Goal: Transaction & Acquisition: Obtain resource

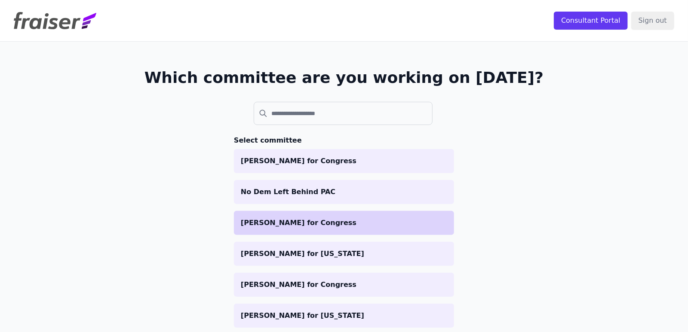
click at [378, 220] on p "[PERSON_NAME] for Congress" at bounding box center [344, 223] width 206 height 10
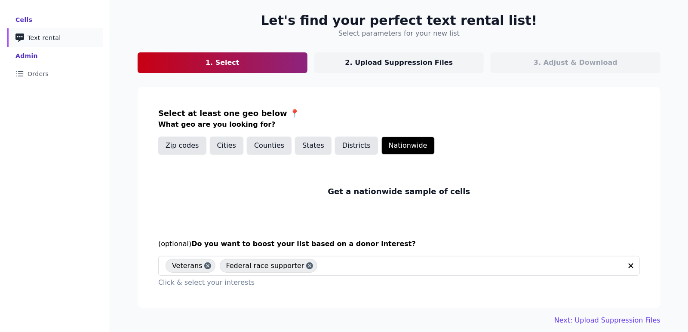
scroll to position [49, 0]
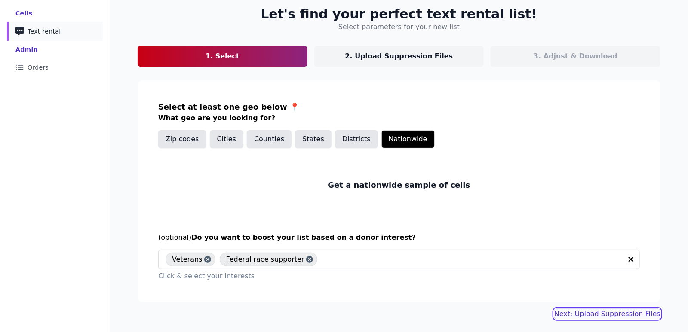
click at [617, 316] on link "Next: Upload Suppression Files" at bounding box center [607, 314] width 106 height 10
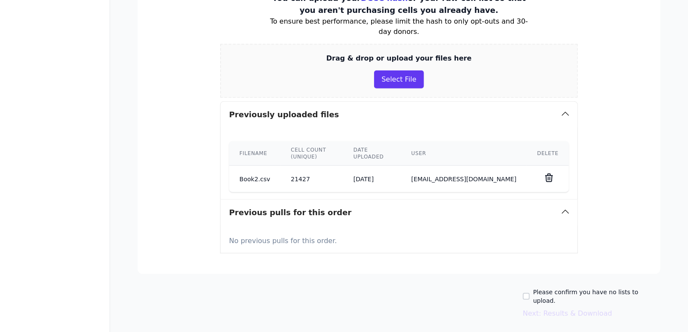
scroll to position [174, 0]
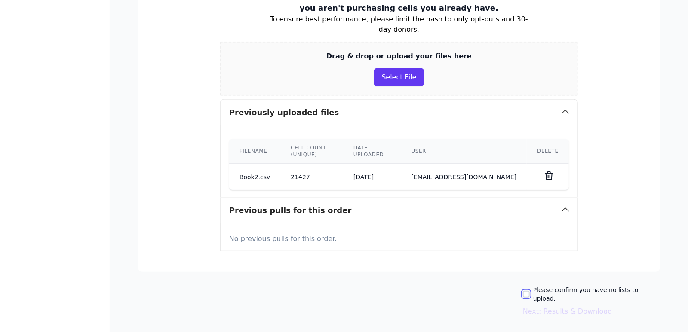
click at [530, 291] on input "Please confirm you have no lists to upload." at bounding box center [526, 294] width 7 height 7
checkbox input "true"
click at [548, 307] on button "Next: Results & Download" at bounding box center [567, 312] width 89 height 10
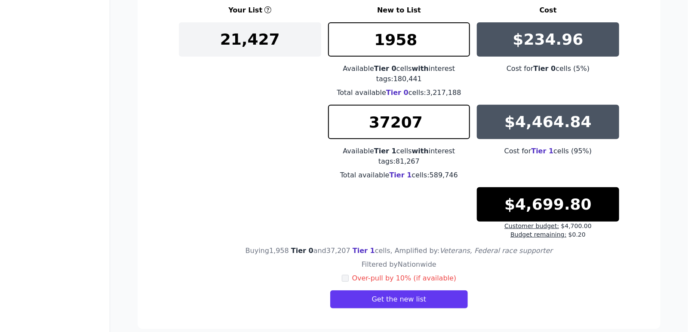
scroll to position [116, 0]
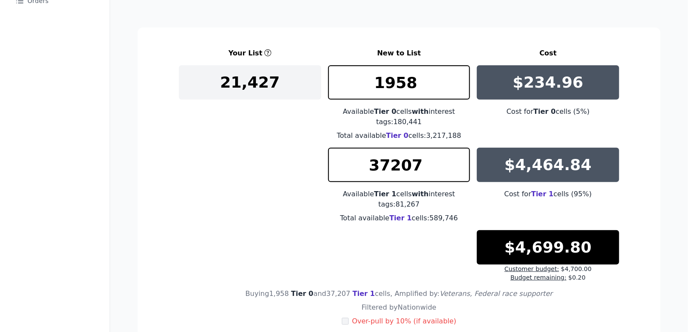
click at [371, 317] on span "Over-pull by 10% (if available)" at bounding box center [404, 321] width 104 height 8
click at [349, 318] on input "checkbox" at bounding box center [345, 321] width 7 height 7
checkbox input "true"
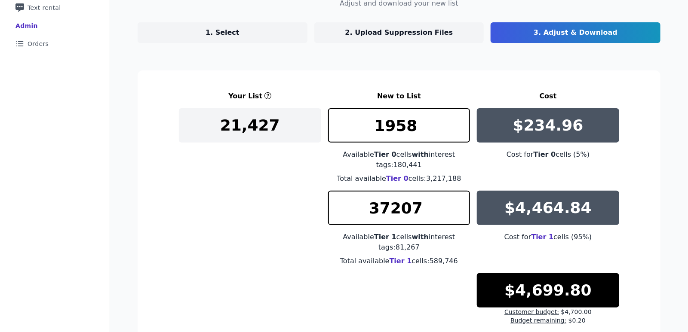
scroll to position [159, 0]
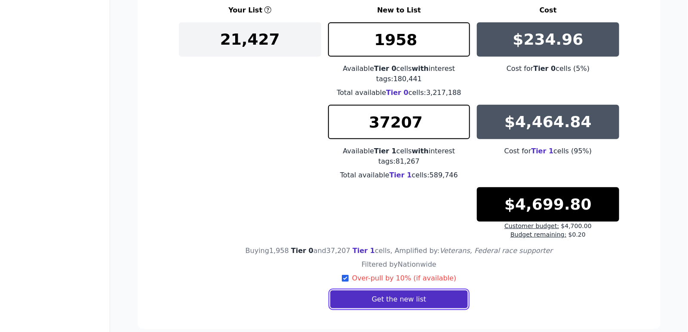
click at [424, 291] on button "Get the new list" at bounding box center [399, 300] width 138 height 18
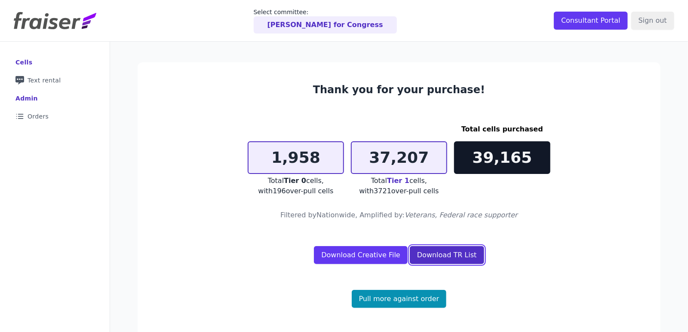
click at [436, 255] on link "Download TR List" at bounding box center [447, 255] width 74 height 18
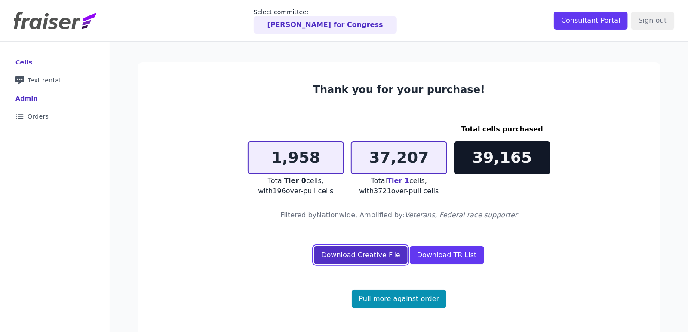
click at [388, 260] on link "Download Creative File" at bounding box center [361, 255] width 94 height 18
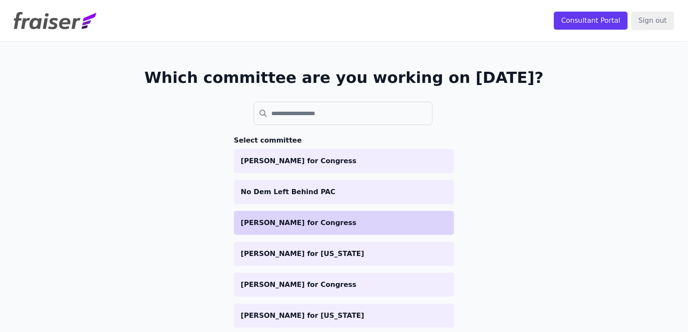
click at [299, 215] on li "[PERSON_NAME] for Congress" at bounding box center [344, 223] width 220 height 24
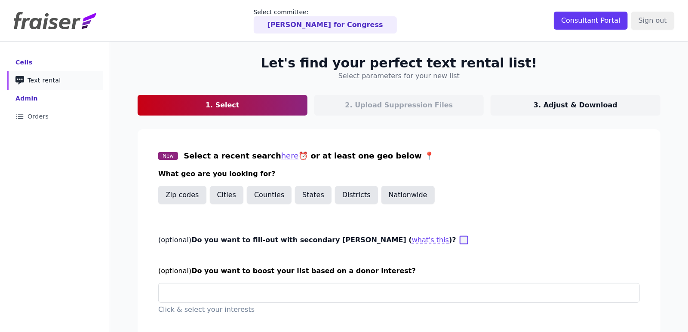
scroll to position [41, 0]
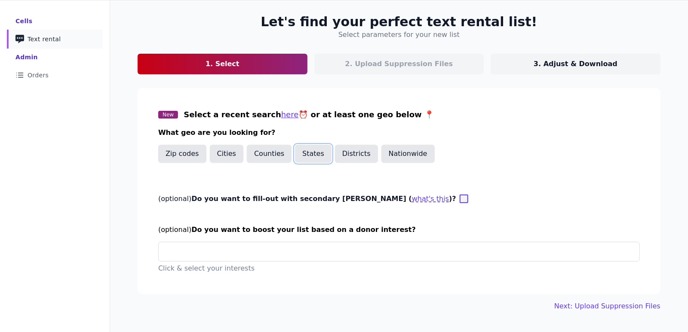
click at [303, 156] on button "States" at bounding box center [313, 154] width 37 height 18
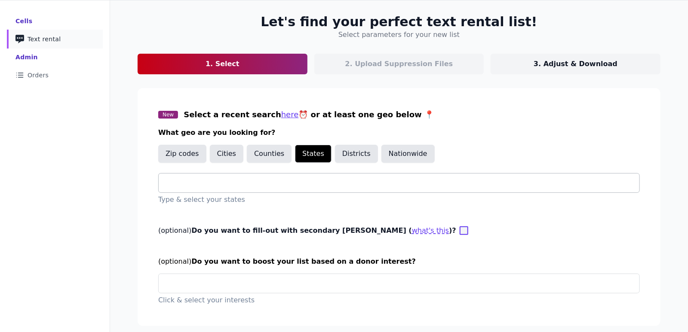
click at [293, 180] on input "text" at bounding box center [403, 183] width 474 height 10
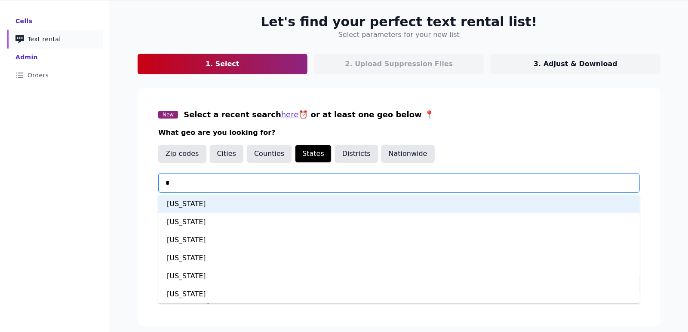
type input "**"
click at [286, 211] on div "Colorado" at bounding box center [399, 204] width 482 height 18
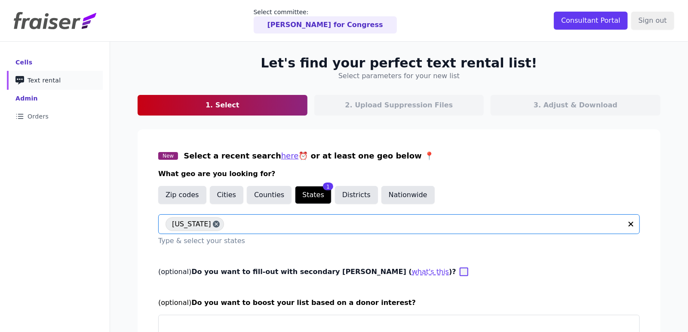
scroll to position [43, 0]
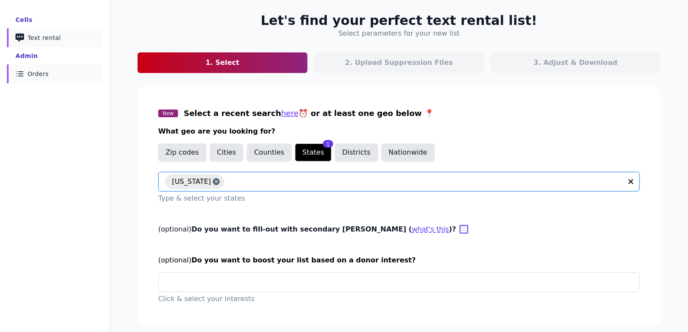
click at [37, 67] on link "List Icon Outline of bulleted list Orders" at bounding box center [55, 73] width 96 height 19
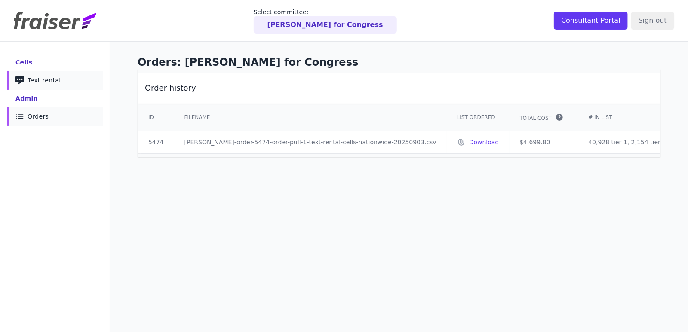
click at [34, 80] on span "Text rental" at bounding box center [45, 80] width 34 height 9
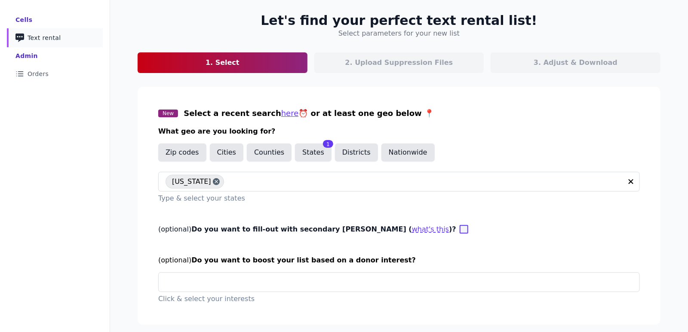
scroll to position [65, 0]
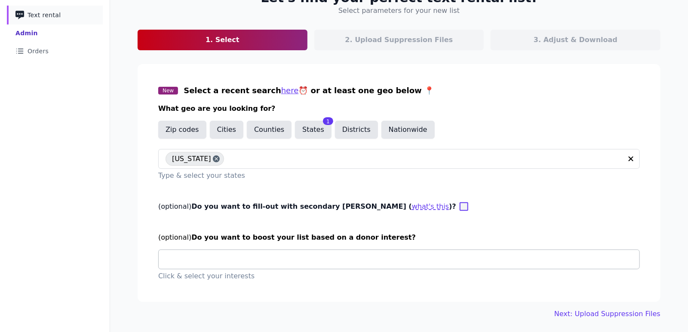
click at [289, 253] on div at bounding box center [403, 259] width 474 height 19
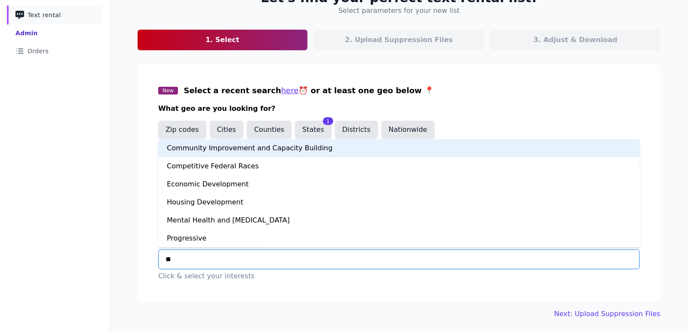
type input "***"
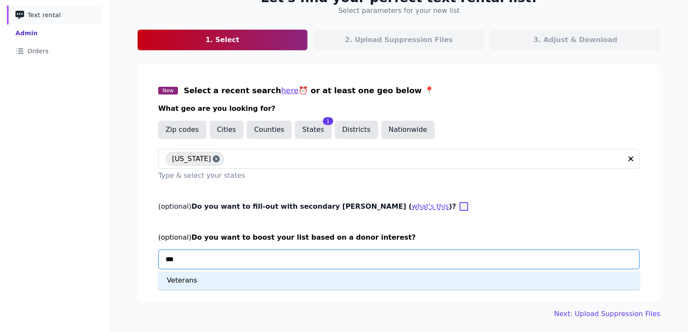
click at [288, 278] on div "Veterans" at bounding box center [399, 281] width 482 height 18
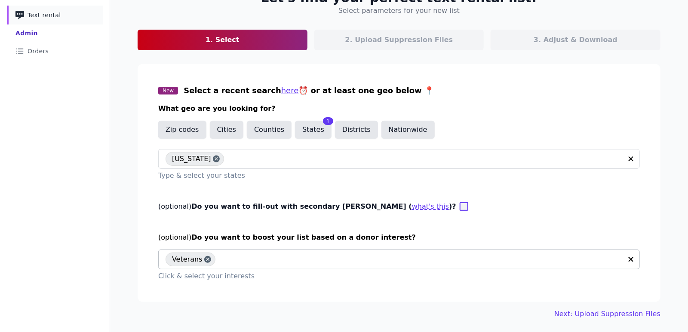
click at [263, 252] on div "Veterans" at bounding box center [394, 259] width 457 height 19
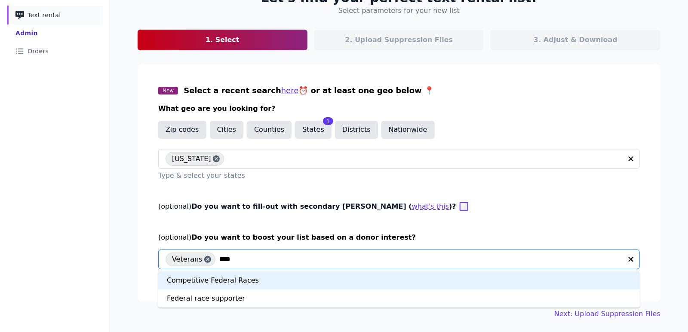
type input "*****"
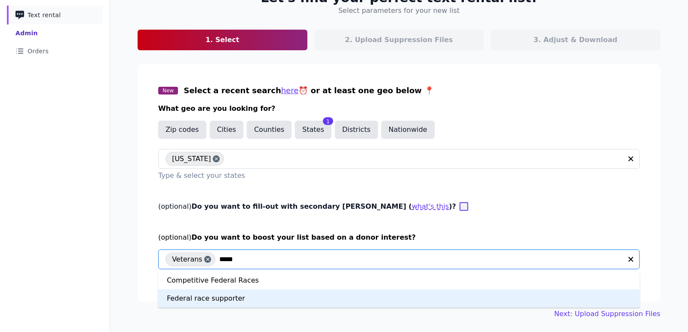
click at [239, 294] on div "Federal race supporter" at bounding box center [399, 299] width 482 height 18
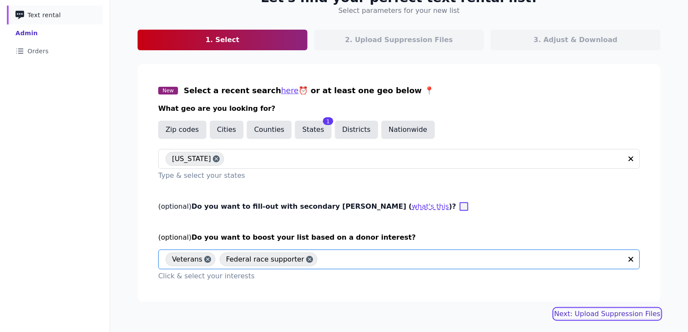
click at [565, 312] on link "Next: Upload Suppression Files" at bounding box center [607, 314] width 106 height 10
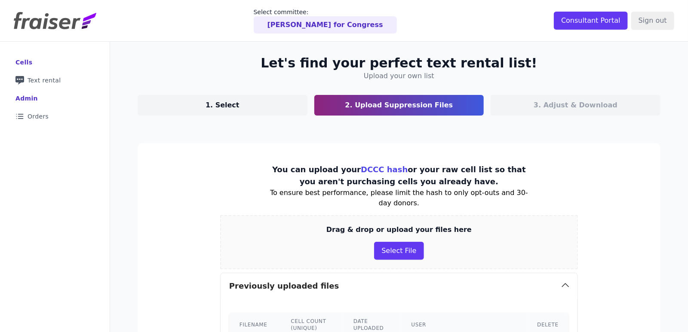
scroll to position [207, 0]
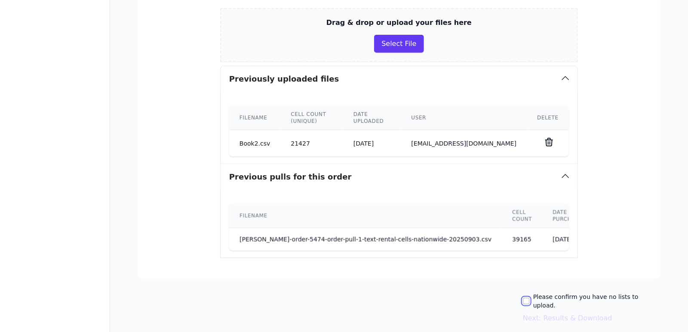
click at [530, 298] on input "Please confirm you have no lists to upload." at bounding box center [526, 301] width 7 height 7
checkbox input "true"
click at [549, 313] on button "Next: Results & Download" at bounding box center [567, 318] width 89 height 10
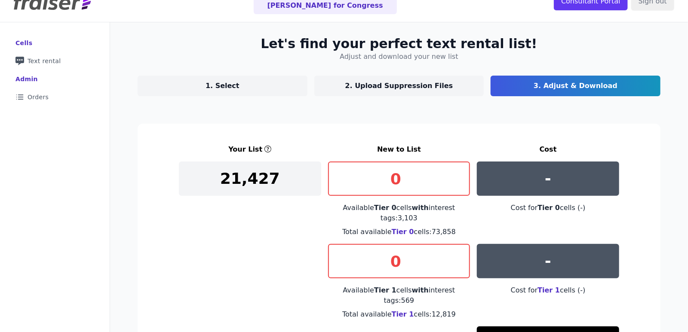
scroll to position [62, 0]
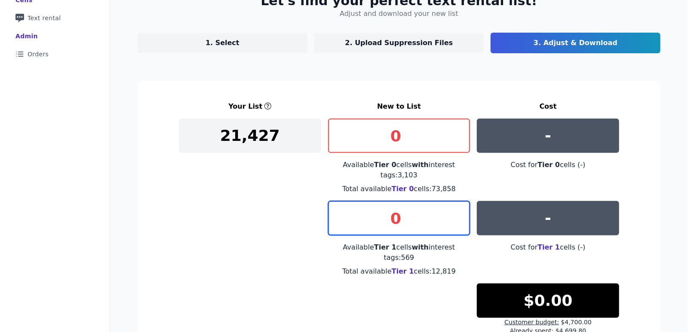
click at [426, 209] on input "0" at bounding box center [399, 218] width 142 height 34
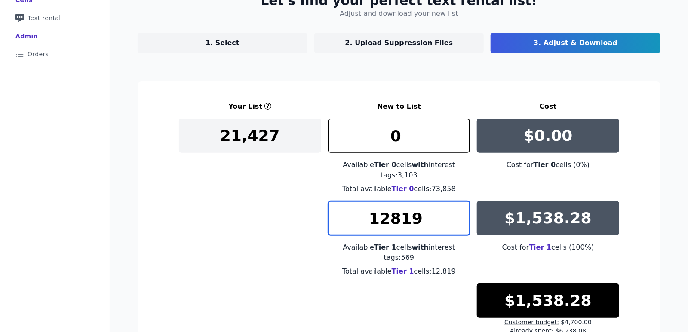
type input "12819"
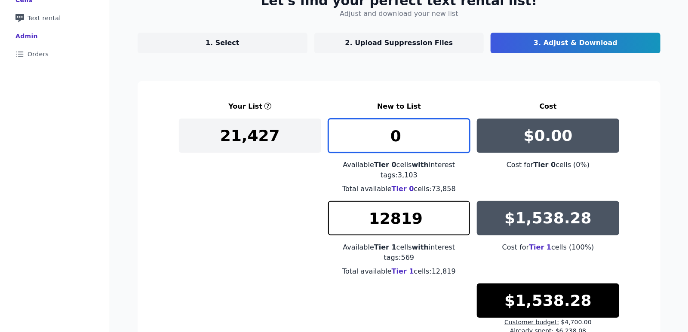
click at [405, 140] on input "0" at bounding box center [399, 136] width 142 height 34
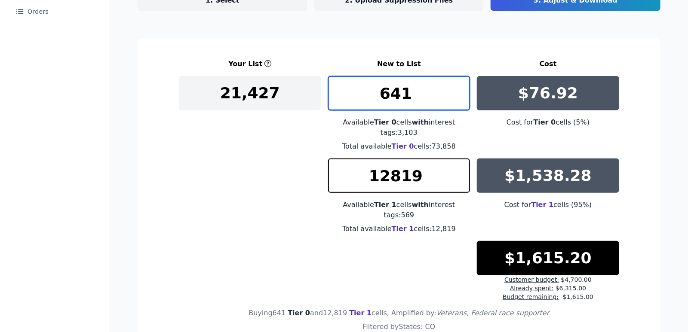
type input "641"
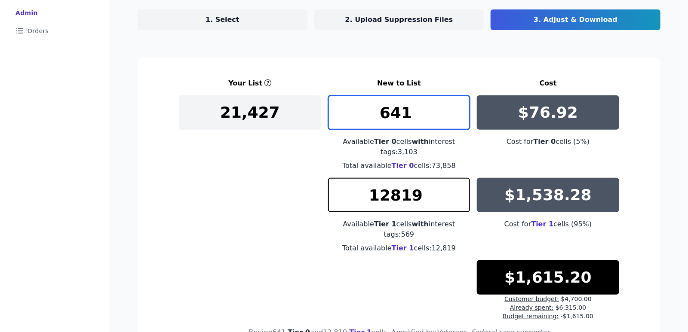
scroll to position [43, 0]
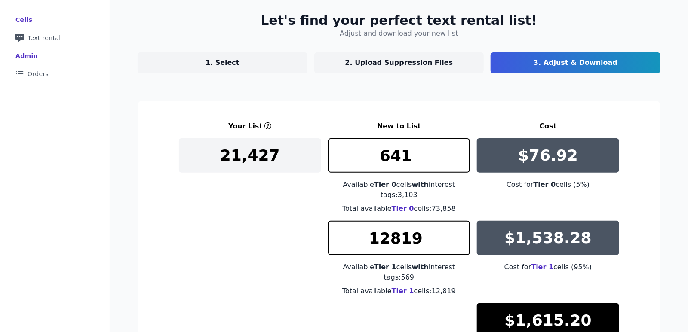
click at [222, 62] on p "1. Select" at bounding box center [223, 63] width 34 height 10
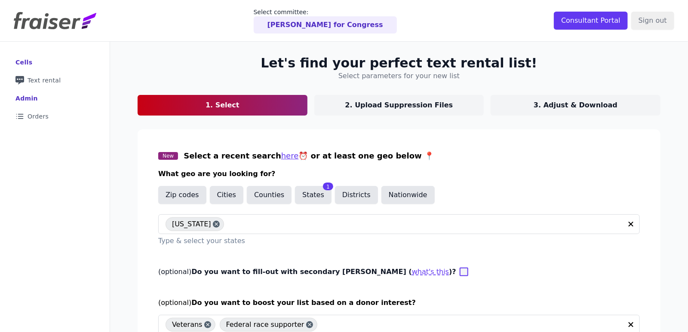
click at [385, 108] on p "2. Upload Suppression Files" at bounding box center [399, 105] width 108 height 10
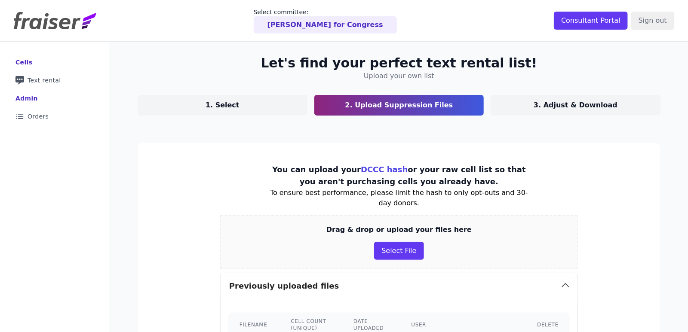
click at [568, 99] on link "3. Adjust & Download" at bounding box center [576, 105] width 170 height 21
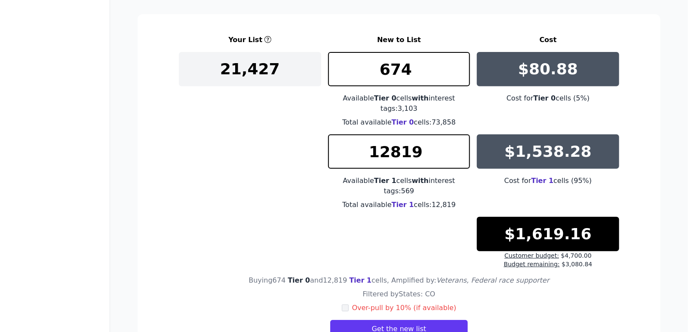
scroll to position [148, 0]
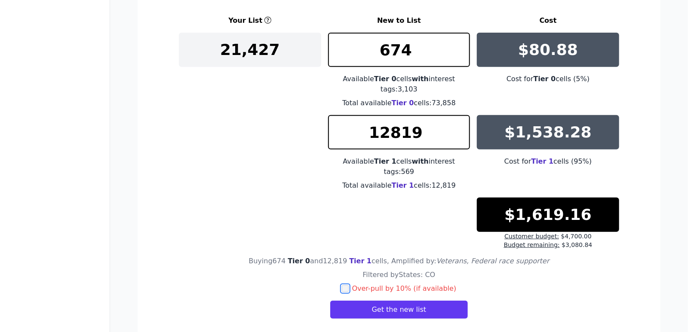
click at [348, 285] on input "checkbox" at bounding box center [345, 288] width 7 height 7
click at [349, 285] on input "checkbox" at bounding box center [345, 288] width 7 height 7
checkbox input "false"
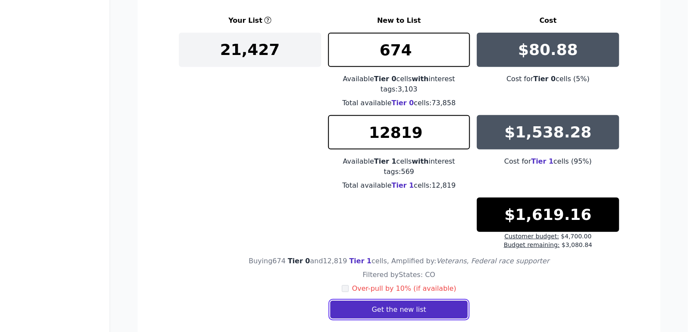
click at [418, 301] on button "Get the new list" at bounding box center [399, 310] width 138 height 18
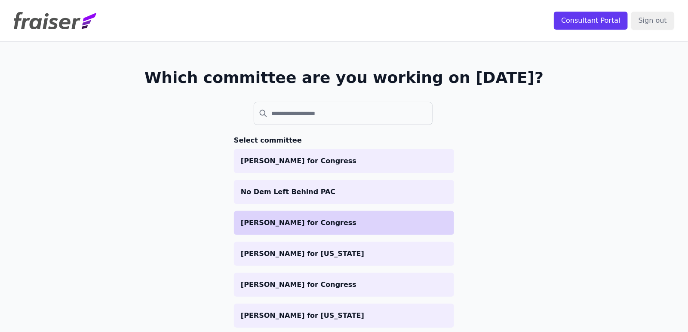
click at [323, 227] on p "[PERSON_NAME] for Congress" at bounding box center [344, 223] width 206 height 10
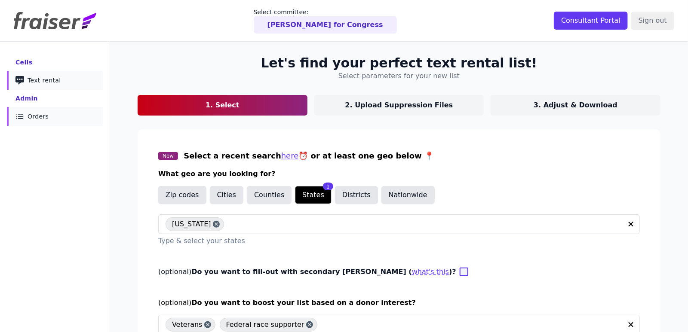
click at [41, 123] on link "List Icon Outline of bulleted list Orders" at bounding box center [55, 116] width 96 height 19
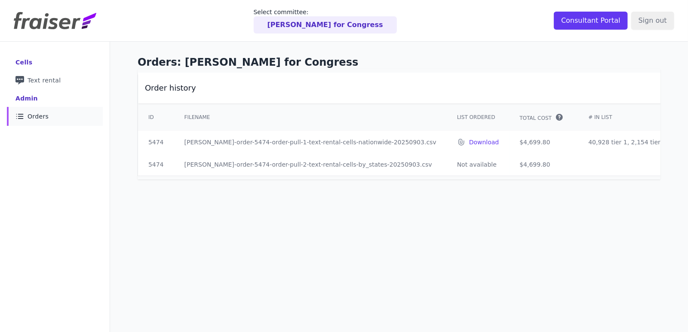
scroll to position [0, 140]
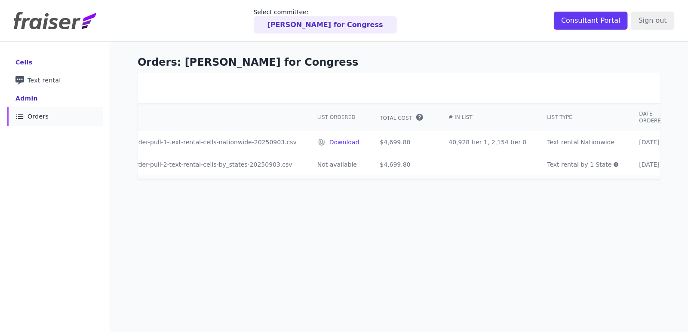
click at [34, 18] on img at bounding box center [55, 20] width 83 height 17
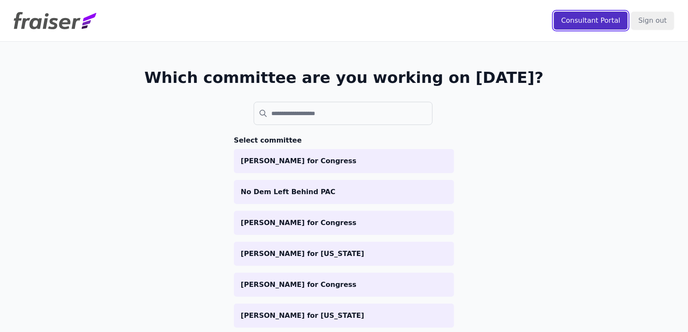
click at [597, 26] on input "Consultant Portal" at bounding box center [591, 21] width 74 height 18
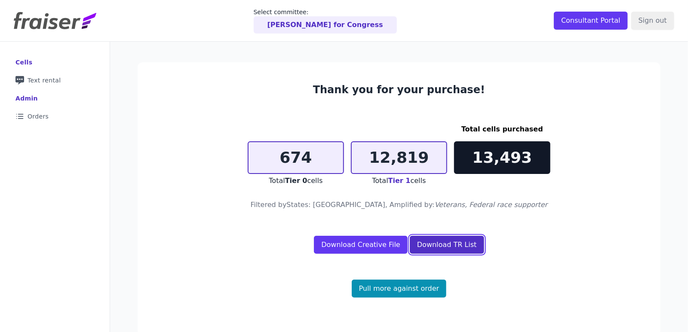
click at [436, 249] on link "Download TR List" at bounding box center [447, 245] width 74 height 18
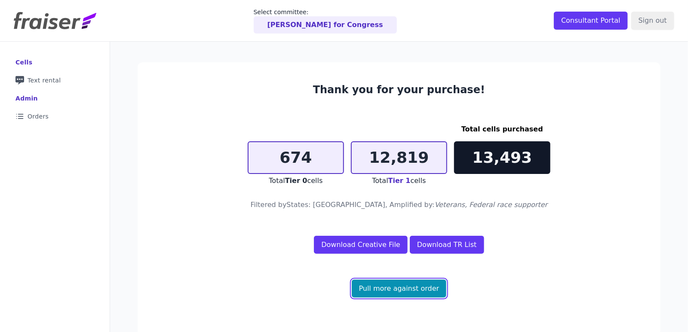
click at [393, 289] on link "Pull more against order" at bounding box center [399, 289] width 95 height 18
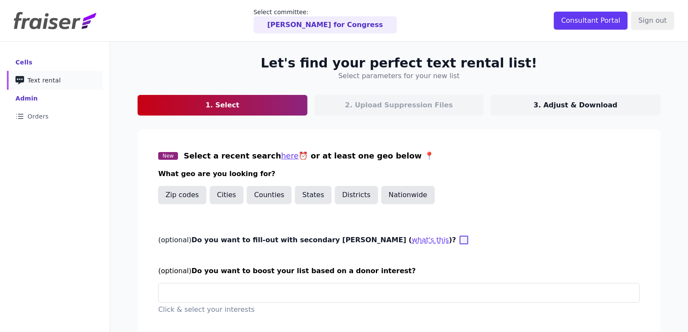
scroll to position [41, 0]
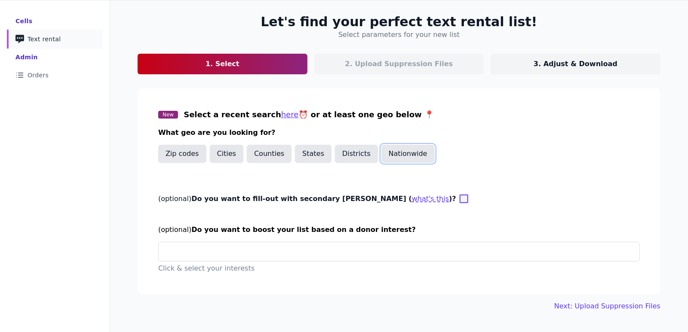
click at [402, 153] on button "Nationwide" at bounding box center [407, 154] width 53 height 18
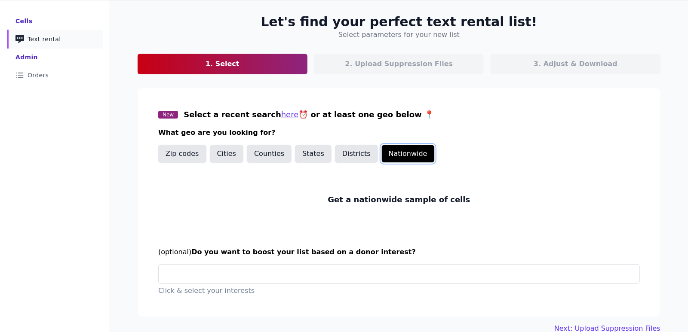
scroll to position [56, 0]
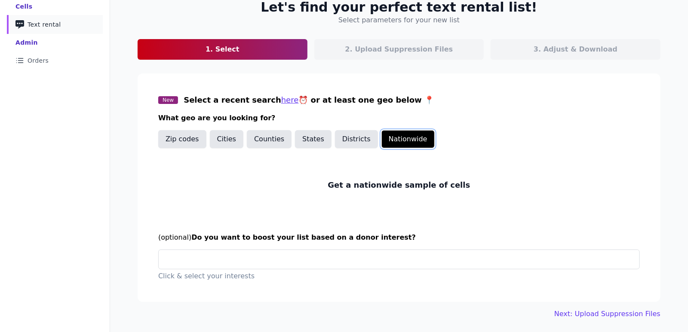
click at [404, 132] on button "Nationwide" at bounding box center [407, 139] width 53 height 18
click at [381, 142] on button "Nationwide" at bounding box center [407, 139] width 53 height 18
click at [332, 266] on div at bounding box center [403, 259] width 474 height 19
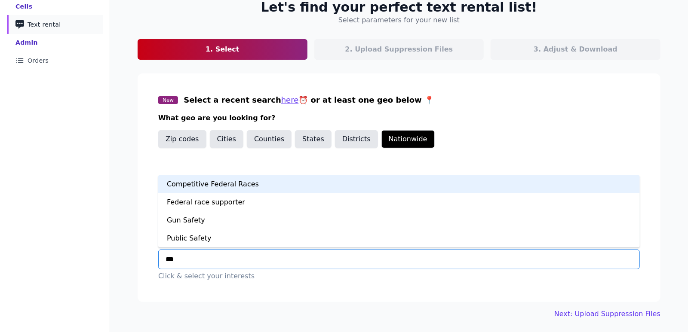
type input "****"
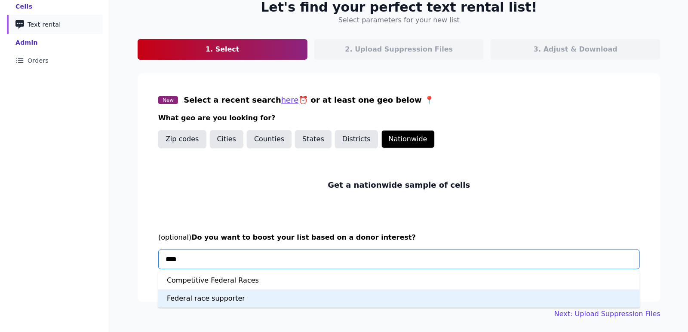
click at [292, 302] on div "Federal race supporter" at bounding box center [399, 299] width 482 height 18
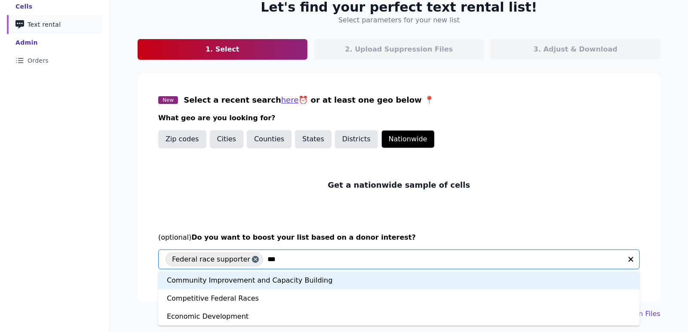
type input "****"
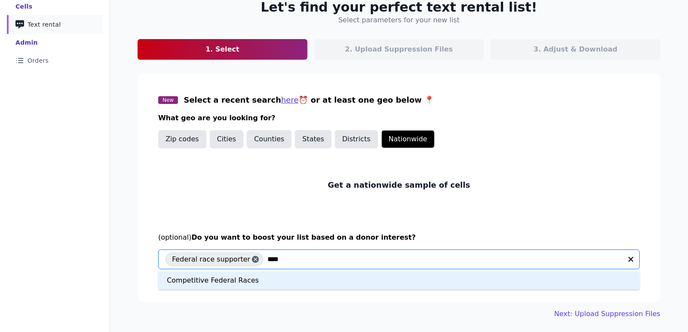
click at [349, 276] on div "Competitive Federal Races" at bounding box center [399, 281] width 482 height 18
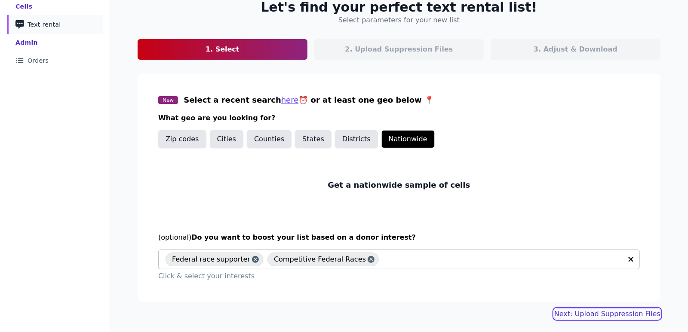
click at [635, 314] on link "Next: Upload Suppression Files" at bounding box center [607, 314] width 106 height 10
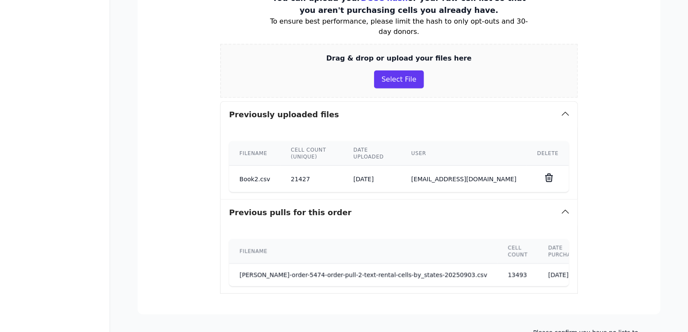
scroll to position [207, 0]
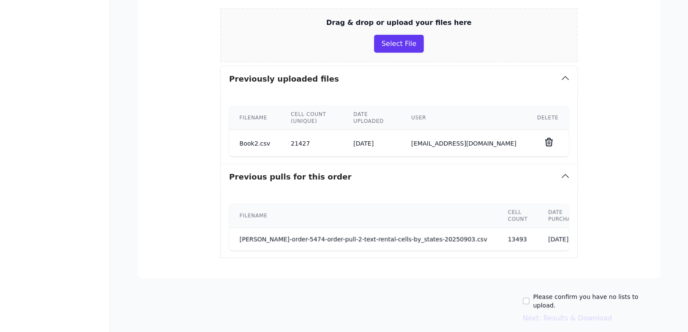
click at [541, 293] on div "Please confirm you have no lists to upload." at bounding box center [592, 301] width 138 height 17
click at [530, 298] on input "Please confirm you have no lists to upload." at bounding box center [526, 301] width 7 height 7
checkbox input "true"
click at [599, 313] on button "Next: Results & Download" at bounding box center [567, 318] width 89 height 10
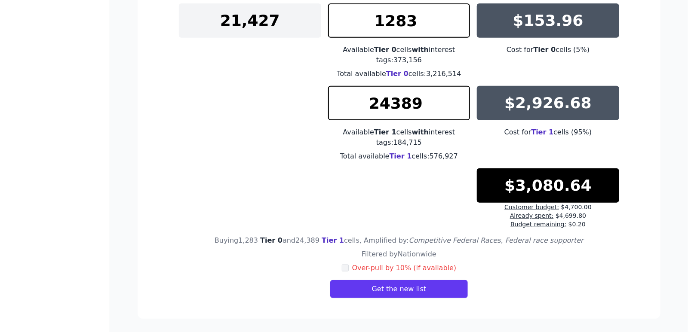
scroll to position [135, 0]
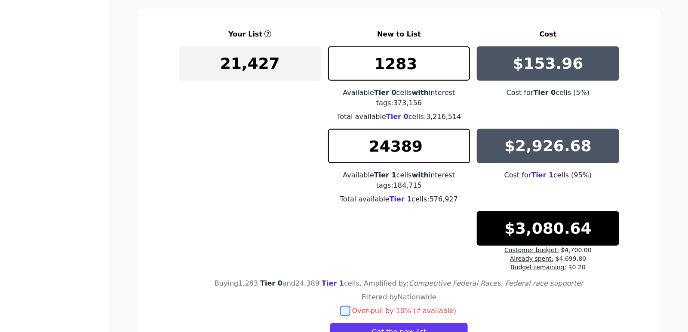
click at [349, 313] on input "checkbox" at bounding box center [345, 311] width 7 height 7
checkbox input "true"
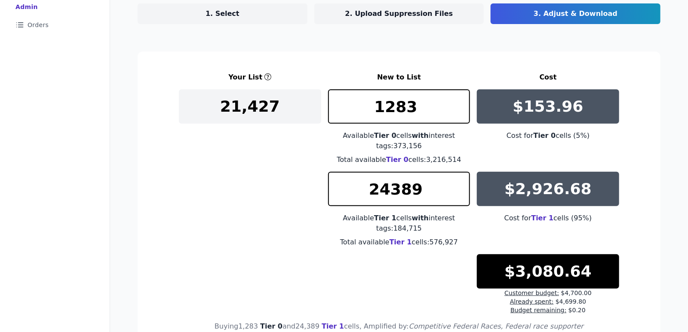
scroll to position [178, 0]
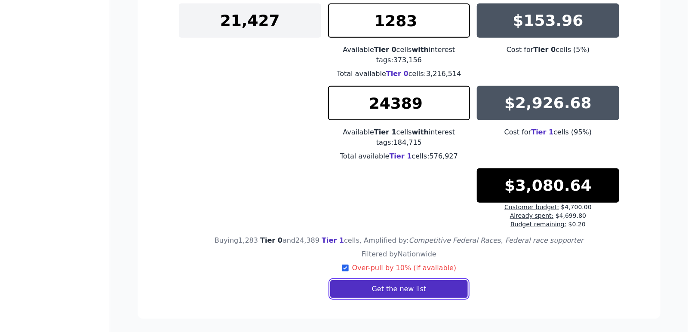
click at [413, 294] on button "Get the new list" at bounding box center [399, 289] width 138 height 18
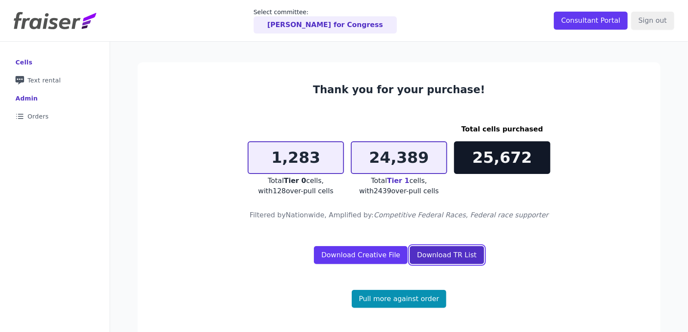
click at [444, 260] on link "Download TR List" at bounding box center [447, 255] width 74 height 18
